Goal: Navigation & Orientation: Find specific page/section

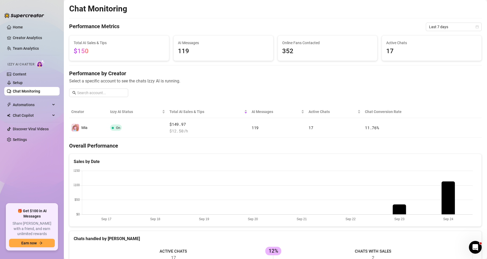
click at [445, 198] on canvas at bounding box center [273, 195] width 399 height 53
click at [185, 52] on span "119" at bounding box center [223, 51] width 91 height 10
click at [26, 105] on span "Automations" at bounding box center [32, 104] width 38 height 9
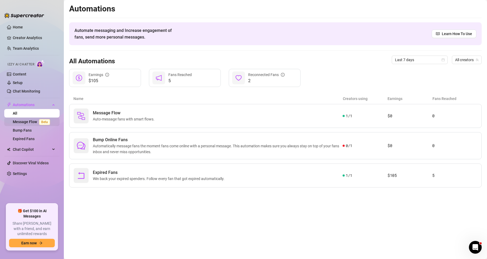
click at [27, 122] on link "Message Flow Beta" at bounding box center [32, 122] width 39 height 4
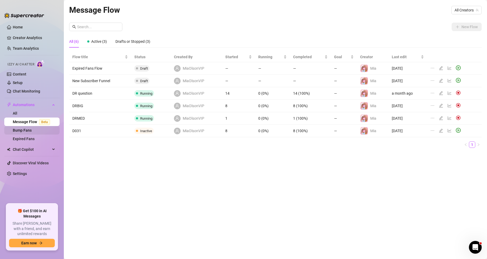
click at [25, 131] on link "Bump Fans" at bounding box center [22, 130] width 19 height 4
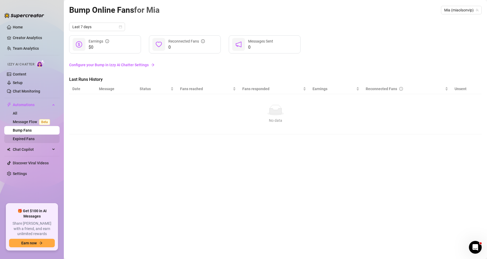
click at [20, 138] on link "Expired Fans" at bounding box center [24, 139] width 22 height 4
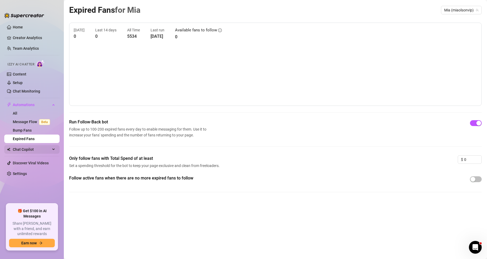
click at [28, 150] on span "Chat Copilot" at bounding box center [32, 149] width 38 height 9
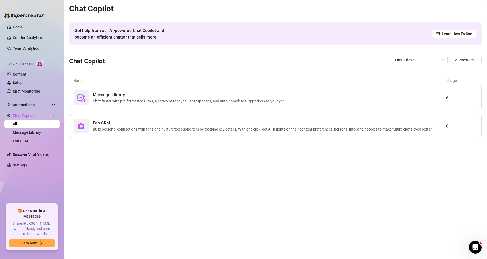
click at [28, 65] on span "Izzy AI Chatter" at bounding box center [20, 64] width 27 height 5
click at [25, 73] on link "Content" at bounding box center [20, 74] width 14 height 4
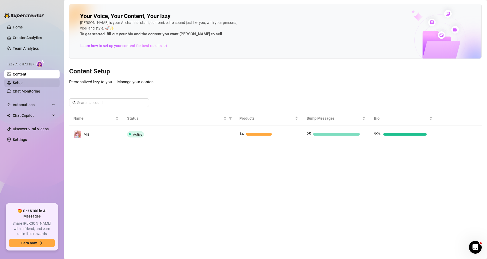
click at [22, 85] on link "Setup" at bounding box center [18, 83] width 10 height 4
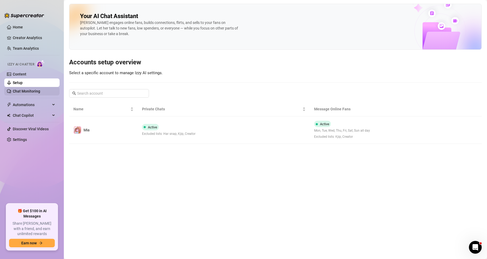
click at [22, 91] on link "Chat Monitoring" at bounding box center [26, 91] width 27 height 4
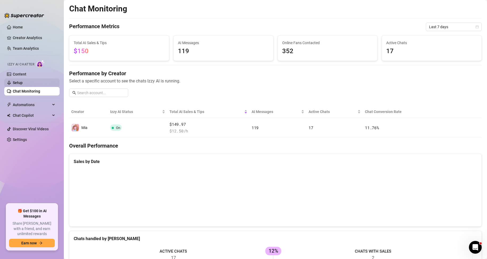
click at [23, 81] on link "Setup" at bounding box center [18, 83] width 10 height 4
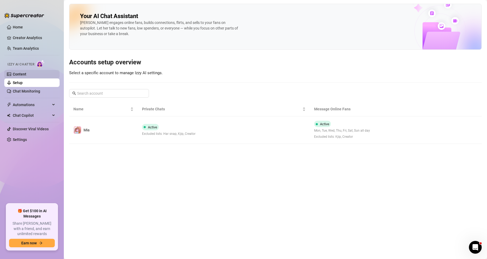
click at [26, 74] on link "Content" at bounding box center [20, 74] width 14 height 4
